Goal: Task Accomplishment & Management: Manage account settings

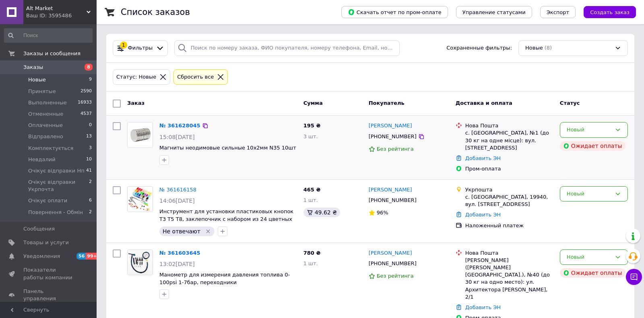
scroll to position [211, 0]
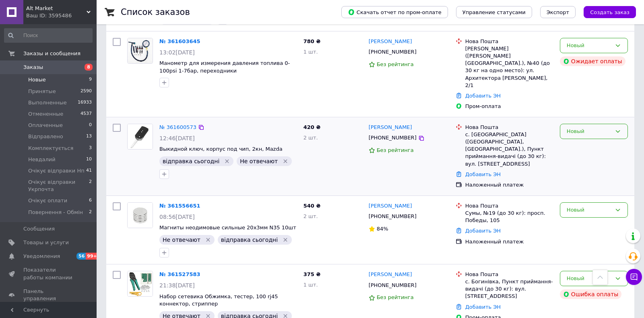
click at [601, 127] on div "Новый" at bounding box center [589, 131] width 45 height 8
click at [591, 159] on li "Очікує відправки Нп" at bounding box center [594, 170] width 67 height 23
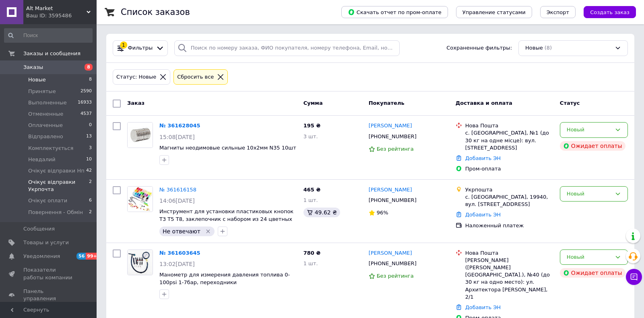
click at [39, 186] on span "Очікує відправки Укрпочта" at bounding box center [58, 185] width 61 height 14
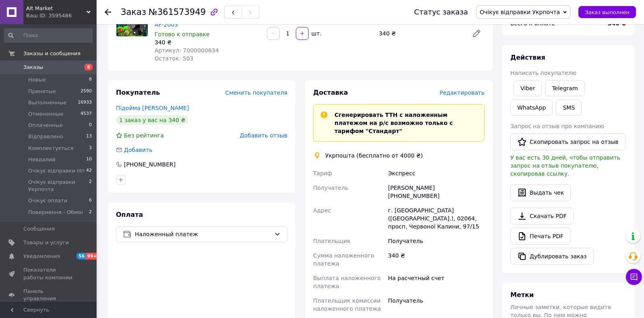
scroll to position [42, 0]
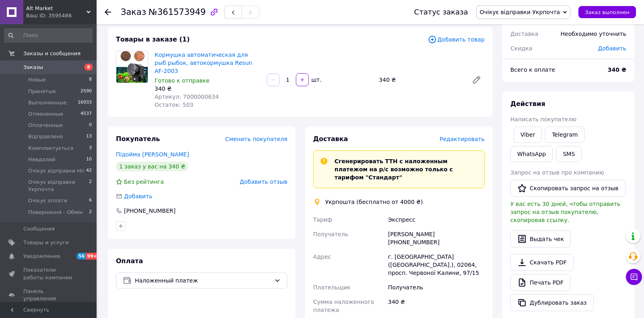
click at [461, 136] on span "Редактировать" at bounding box center [462, 139] width 45 height 6
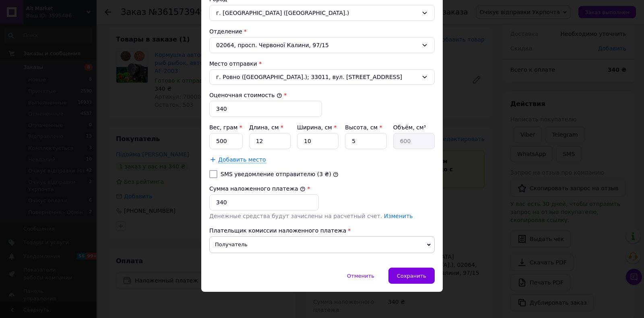
scroll to position [37, 0]
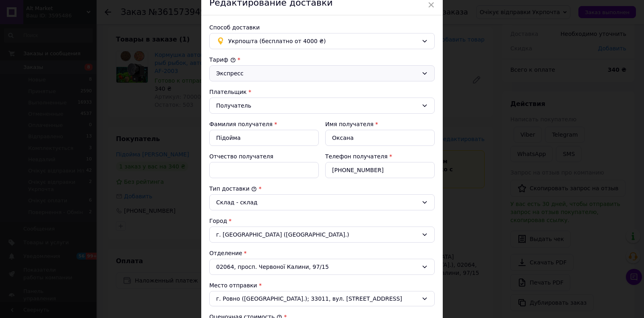
click at [260, 73] on div "Экспресс" at bounding box center [317, 73] width 202 height 9
click at [262, 91] on li "Стандарт" at bounding box center [322, 90] width 225 height 15
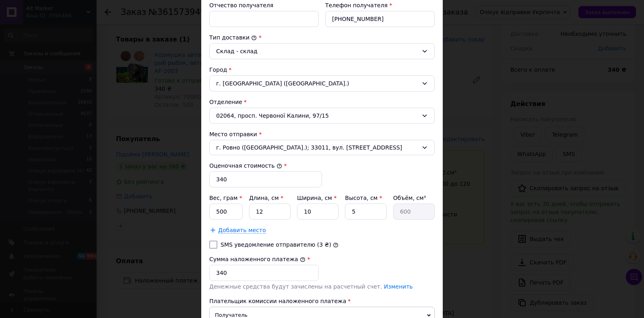
scroll to position [259, 0]
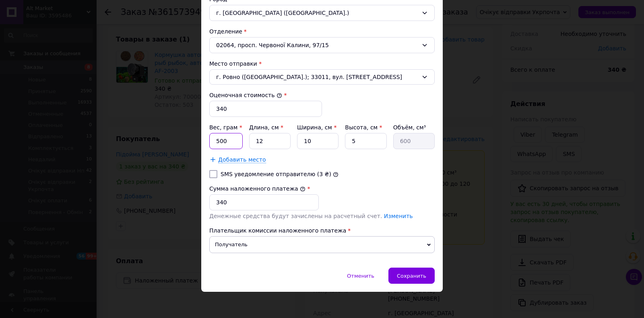
click at [225, 141] on input "500" at bounding box center [225, 141] width 33 height 16
type input "300"
click at [261, 140] on input "12" at bounding box center [269, 141] width 41 height 16
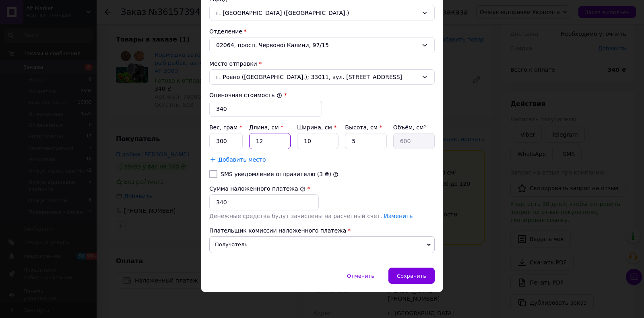
type input "2"
type input "100"
type input "20"
type input "1000"
type input "20"
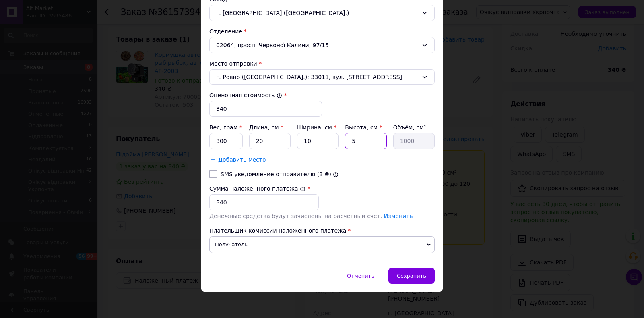
click at [350, 140] on input "5" at bounding box center [365, 141] width 41 height 16
type input "15"
type input "3000"
type input "15"
click at [411, 273] on span "Сохранить" at bounding box center [411, 276] width 29 height 6
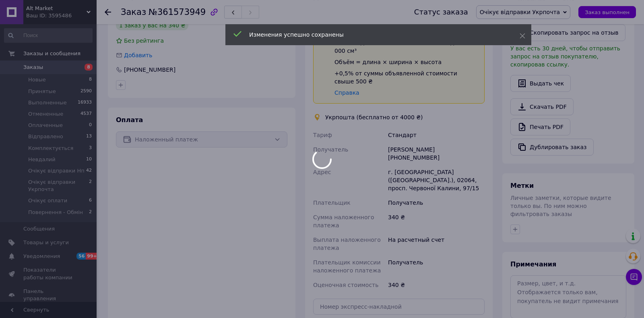
scroll to position [308, 0]
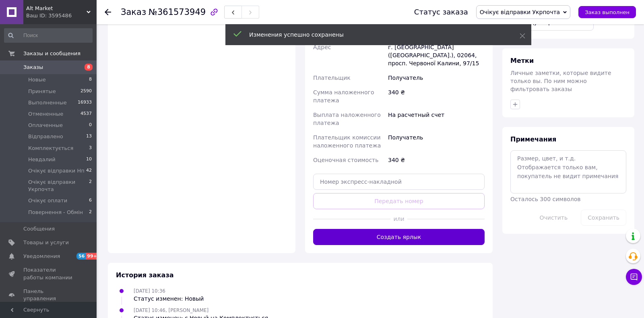
click at [418, 229] on button "Создать ярлык" at bounding box center [399, 237] width 172 height 16
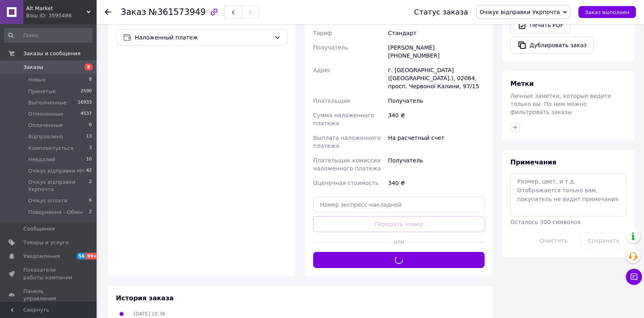
scroll to position [266, 0]
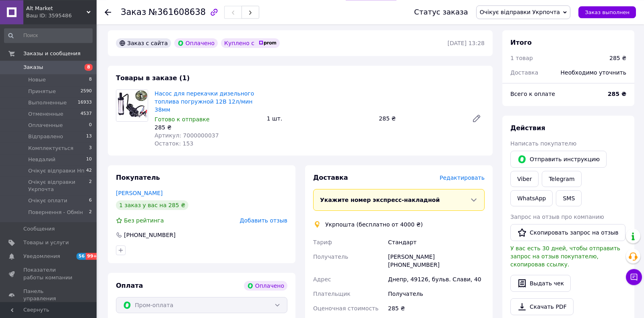
scroll to position [254, 0]
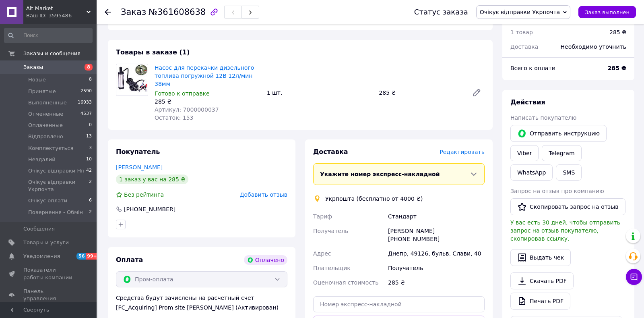
click at [466, 149] on span "Редактировать" at bounding box center [462, 152] width 45 height 6
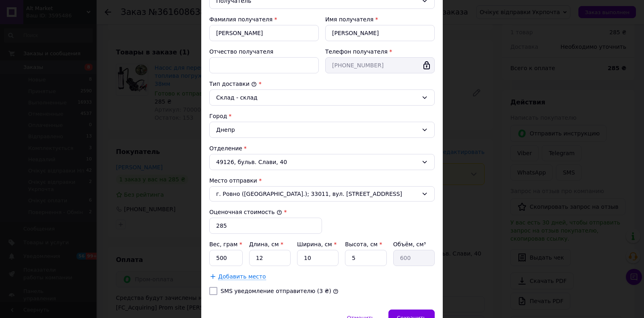
scroll to position [184, 0]
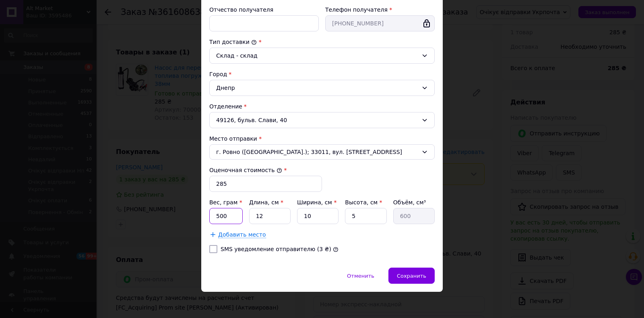
click at [229, 213] on input "500" at bounding box center [225, 216] width 33 height 16
type input "300"
click at [261, 216] on input "12" at bounding box center [269, 216] width 41 height 16
type input "2"
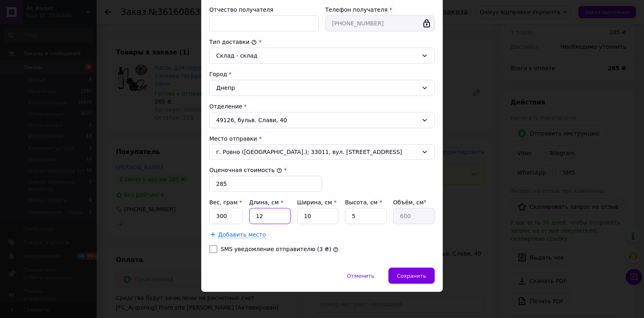
type input "100"
click at [261, 216] on input "2" at bounding box center [269, 216] width 41 height 16
type input "20"
type input "1000"
type input "20"
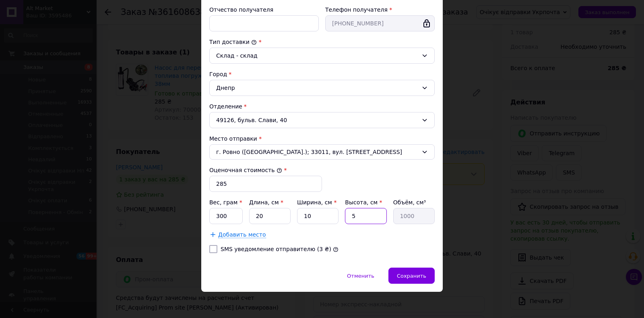
click at [350, 214] on input "5" at bounding box center [365, 216] width 41 height 16
type input "15"
type input "3000"
type input "15"
click at [415, 275] on span "Сохранить" at bounding box center [411, 276] width 29 height 6
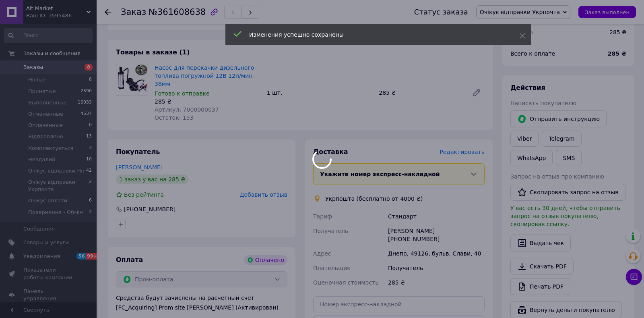
scroll to position [434, 0]
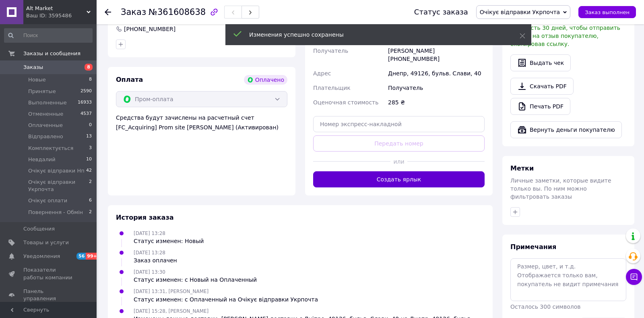
click at [402, 171] on button "Создать ярлык" at bounding box center [399, 179] width 172 height 16
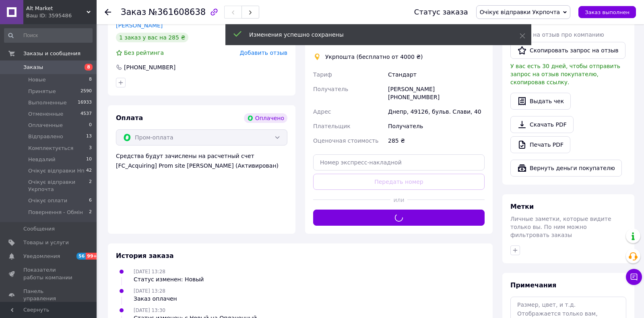
scroll to position [307, 0]
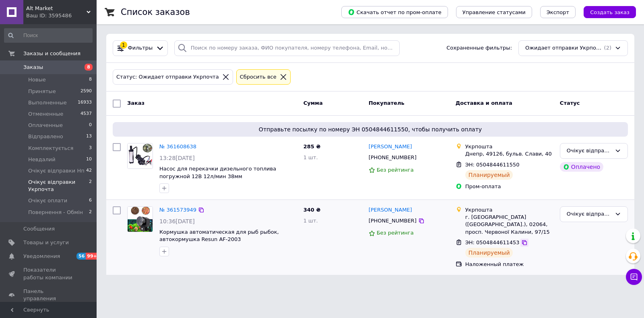
click at [522, 239] on icon at bounding box center [525, 242] width 6 height 6
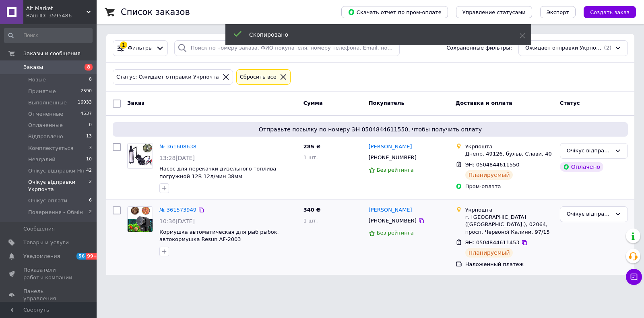
click at [384, 221] on span "[PHONE_NUMBER]" at bounding box center [393, 220] width 48 height 6
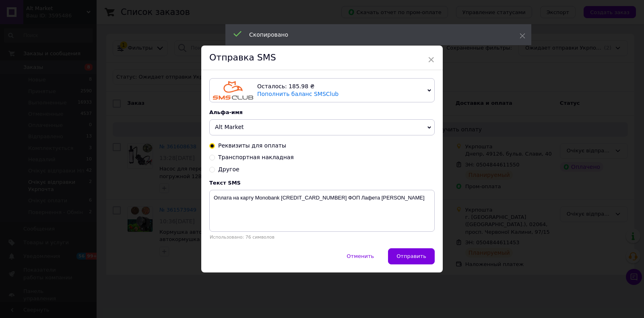
click at [231, 159] on span "Транспортная накладная" at bounding box center [256, 157] width 76 height 6
click at [215, 159] on input "Транспортная накладная" at bounding box center [212, 157] width 6 height 6
radio input "true"
radio input "false"
click at [212, 206] on textarea "Ваша ттн." at bounding box center [322, 211] width 226 height 42
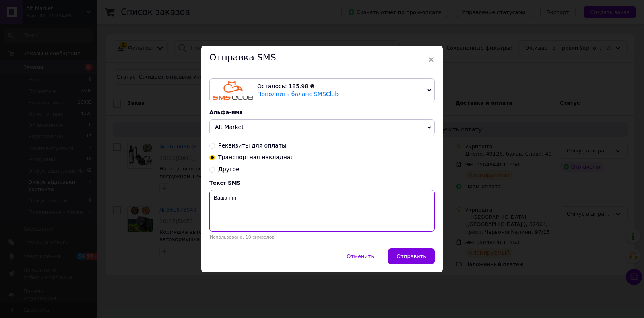
paste textarea "0504844611453"
click at [327, 220] on textarea "0504844611453 Ваша ттн." at bounding box center [322, 211] width 226 height 42
type textarea "0504844611453 Ваша ттн. Автоматична годівниця для риб."
click at [406, 259] on span "Отправить" at bounding box center [412, 256] width 30 height 6
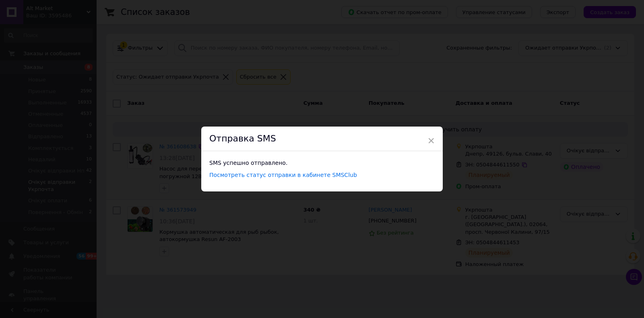
click at [430, 139] on span "×" at bounding box center [431, 141] width 7 height 14
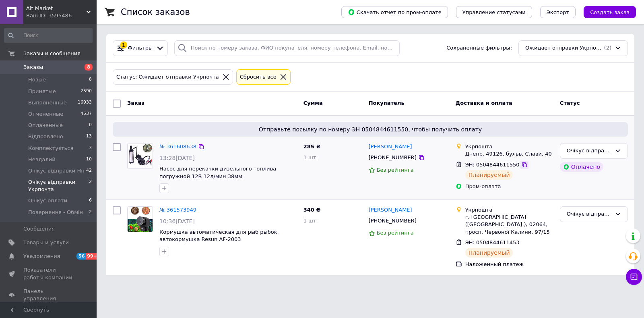
click at [522, 164] on icon at bounding box center [524, 164] width 5 height 5
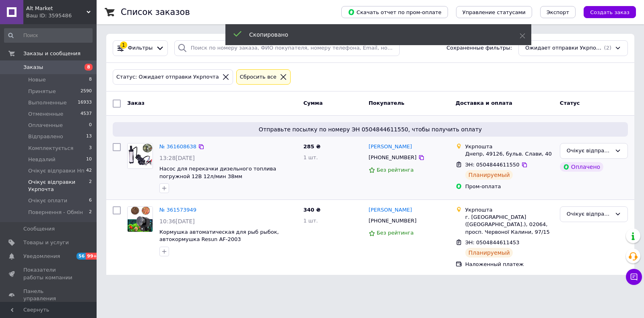
click at [389, 159] on span "[PHONE_NUMBER]" at bounding box center [393, 157] width 48 height 6
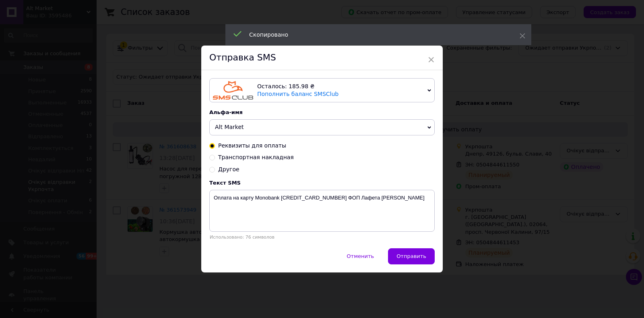
click at [239, 160] on span "Транспортная накладная" at bounding box center [256, 157] width 76 height 6
click at [215, 159] on input "Транспортная накладная" at bounding box center [212, 157] width 6 height 6
radio input "true"
radio input "false"
click at [213, 211] on textarea "Ваша ттн." at bounding box center [322, 211] width 226 height 42
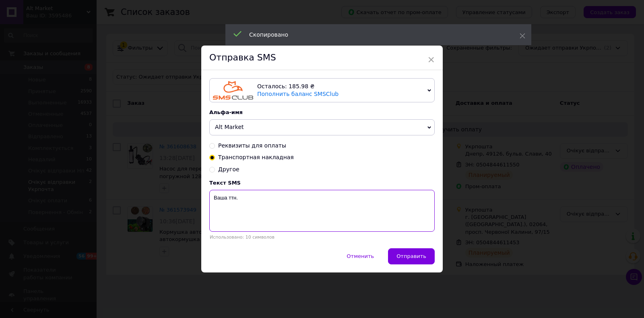
paste textarea "0504844611550"
click at [308, 214] on textarea "0504844611550 Ваша ттн." at bounding box center [322, 211] width 226 height 42
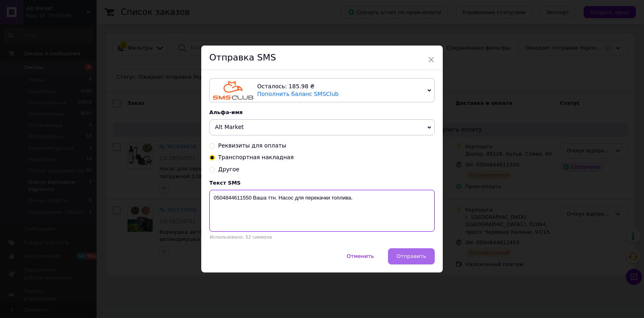
type textarea "0504844611550 Ваша ттн. Насос для перекачки топлива."
click at [410, 263] on button "Отправить" at bounding box center [411, 256] width 47 height 16
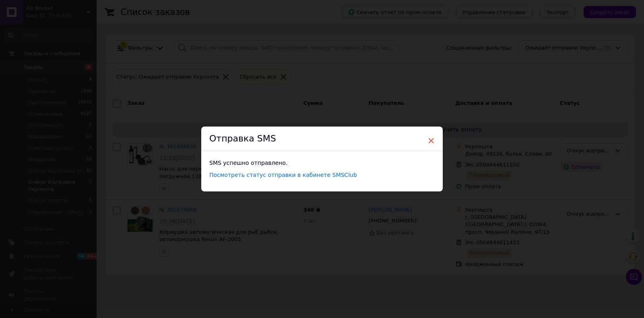
drag, startPoint x: 430, startPoint y: 140, endPoint x: 394, endPoint y: 215, distance: 82.9
click at [430, 140] on span "×" at bounding box center [431, 141] width 7 height 14
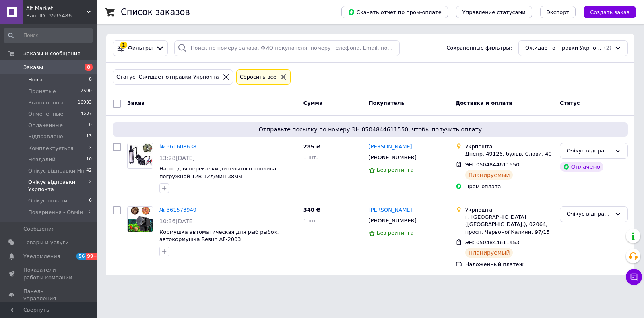
click at [57, 81] on li "Новые 8" at bounding box center [48, 79] width 97 height 11
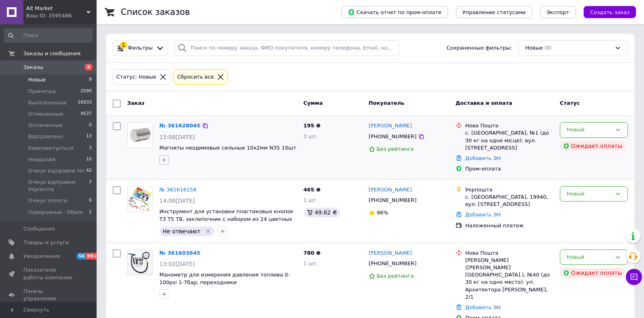
click at [166, 158] on icon "button" at bounding box center [164, 160] width 6 height 6
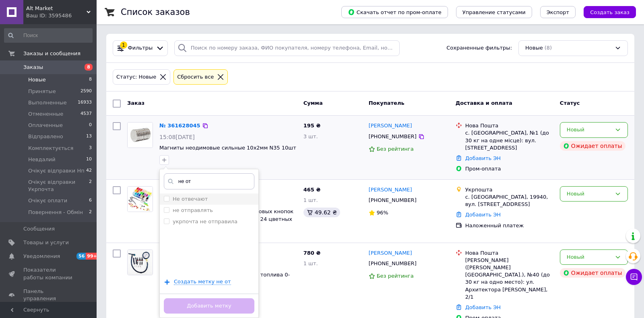
type input "не от"
click at [217, 200] on div "Не отвечают" at bounding box center [209, 198] width 91 height 7
checkbox input "true"
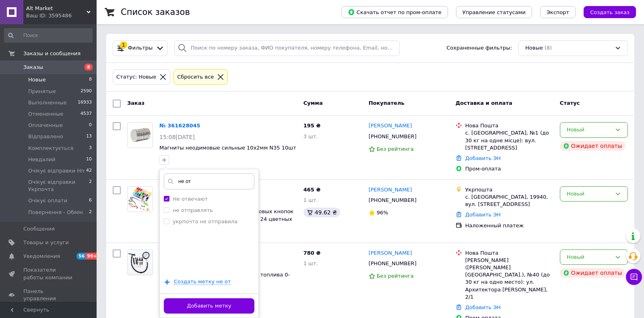
click at [222, 307] on button "Добавить метку" at bounding box center [209, 306] width 91 height 16
